Goal: Check status: Check status

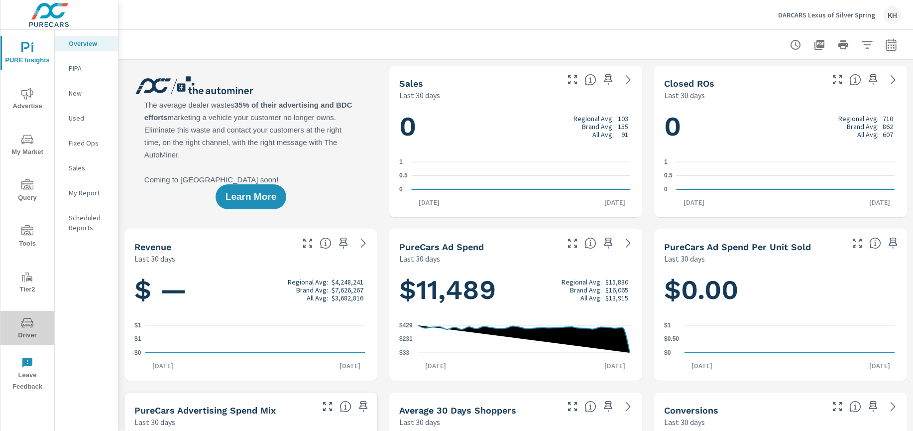
click at [34, 323] on span "Driver" at bounding box center [27, 329] width 48 height 24
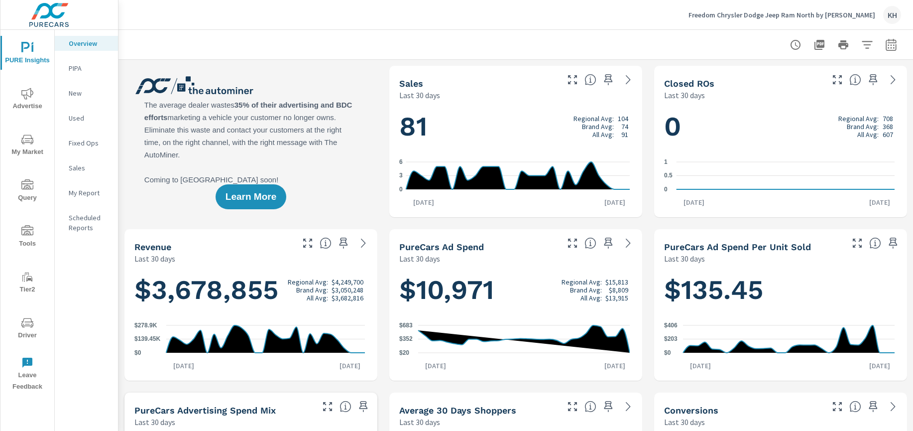
click at [19, 325] on span "Driver" at bounding box center [27, 329] width 48 height 24
